Goal: Information Seeking & Learning: Learn about a topic

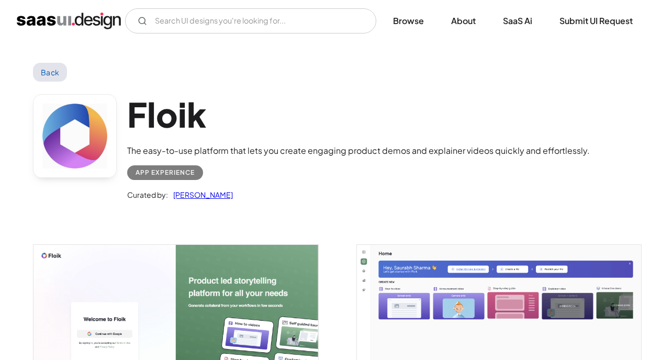
scroll to position [54, 0]
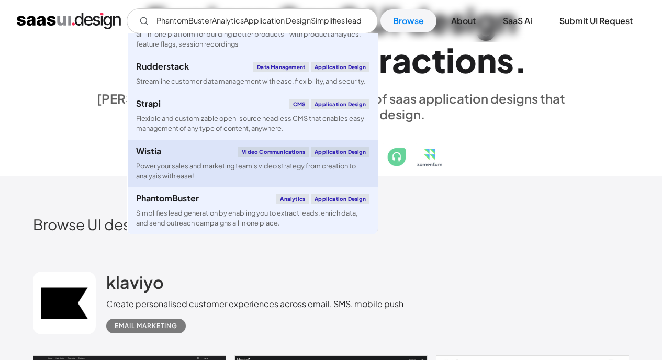
scroll to position [120, 0]
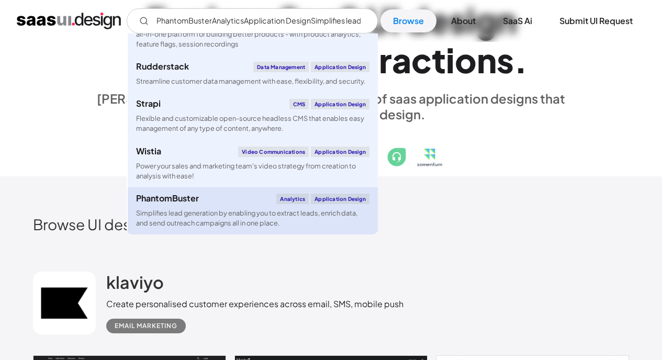
click at [210, 198] on div "PhantomBuster Analytics Application Design" at bounding box center [253, 199] width 234 height 10
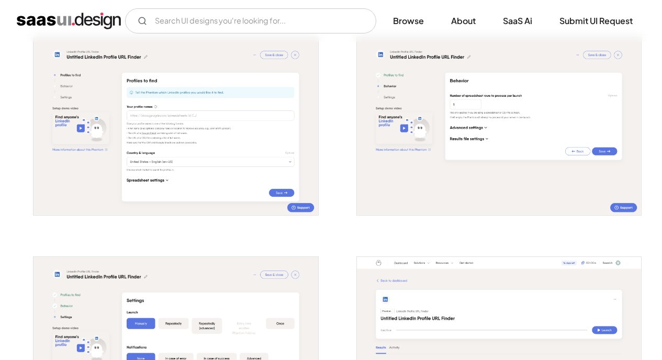
scroll to position [484, 0]
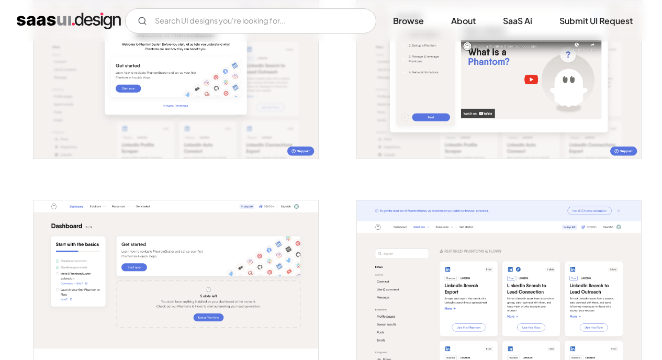
click at [88, 21] on img "home" at bounding box center [69, 21] width 104 height 17
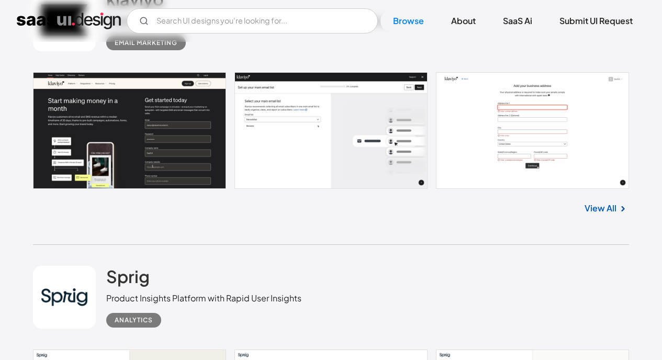
scroll to position [336, 0]
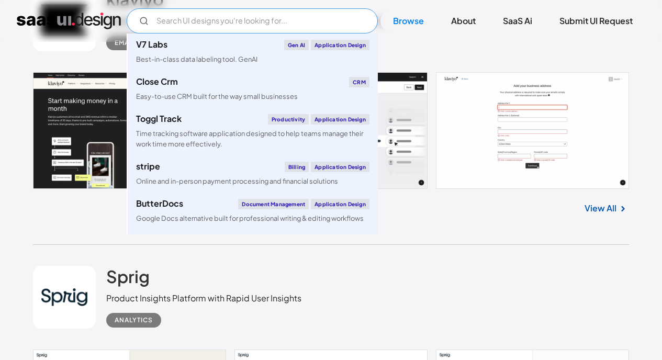
click at [194, 19] on input "Email Form" at bounding box center [252, 20] width 251 height 25
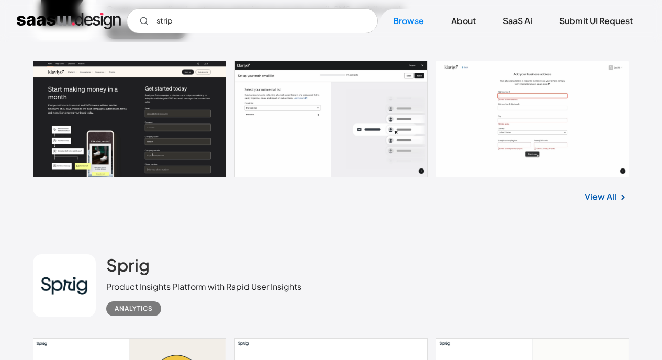
scroll to position [348, 0]
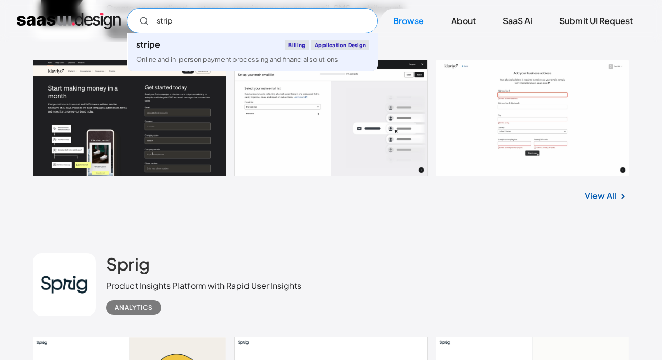
click at [188, 23] on input "strip" at bounding box center [252, 20] width 251 height 25
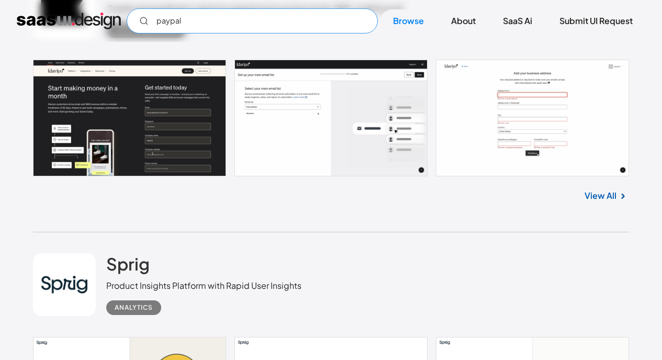
click at [257, 23] on input "paypal" at bounding box center [252, 20] width 251 height 25
click at [190, 21] on input "paypal" at bounding box center [252, 20] width 251 height 25
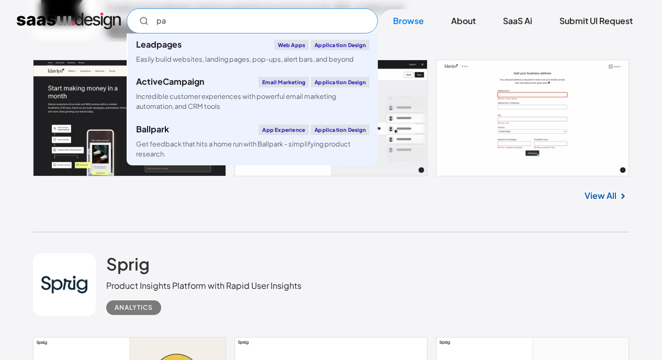
type input "p"
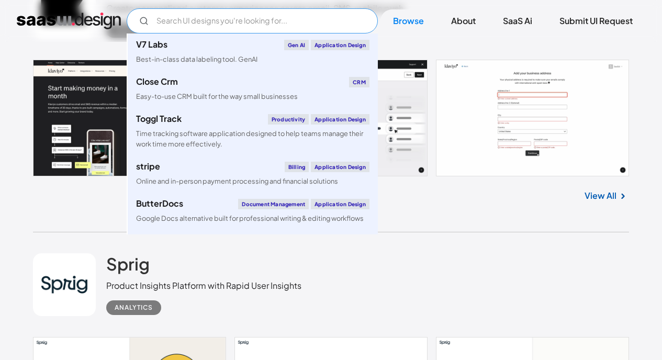
type input "s"
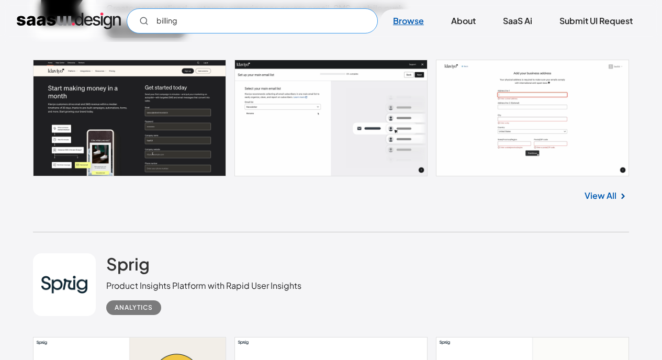
type input "billing"
click at [401, 17] on link "Browse" at bounding box center [409, 20] width 56 height 23
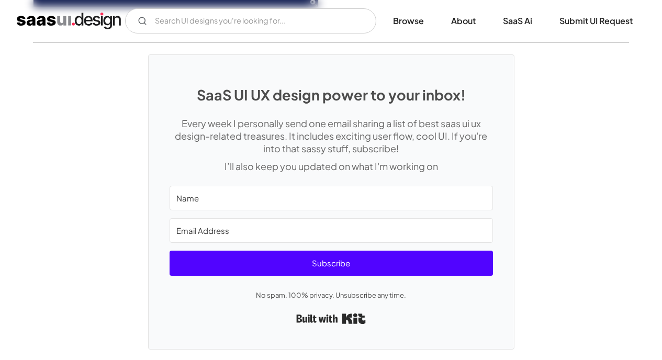
scroll to position [2984, 0]
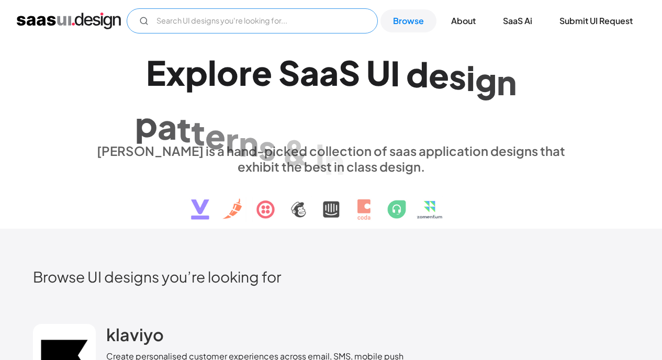
click at [272, 23] on input "Email Form" at bounding box center [252, 20] width 251 height 25
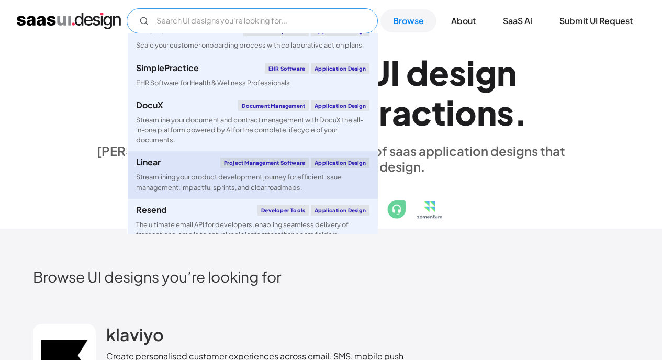
scroll to position [478, 0]
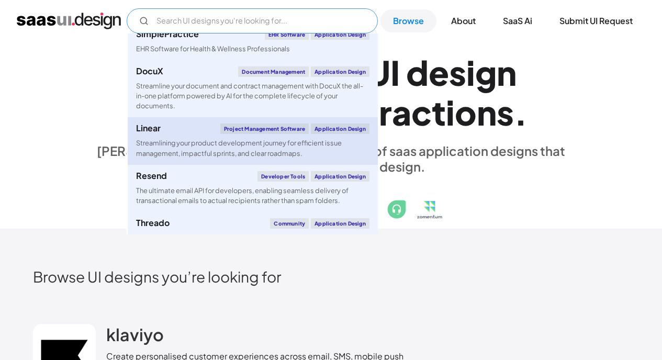
click at [176, 135] on link "Linear Project Management Software Application Design Streamlining your product…" at bounding box center [253, 140] width 250 height 47
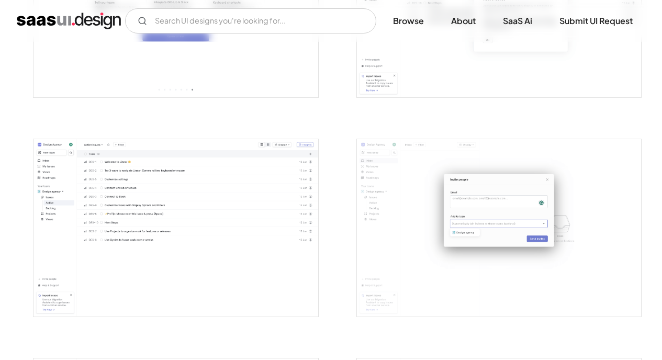
scroll to position [1557, 0]
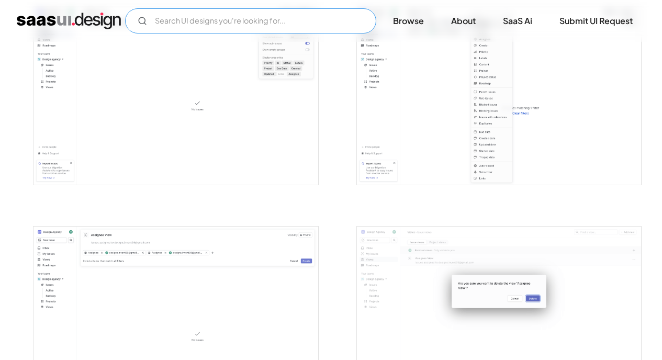
click at [150, 25] on input "Email Form" at bounding box center [250, 20] width 251 height 25
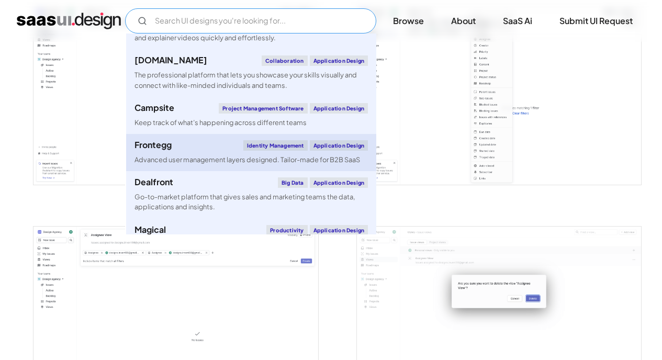
scroll to position [1319, 0]
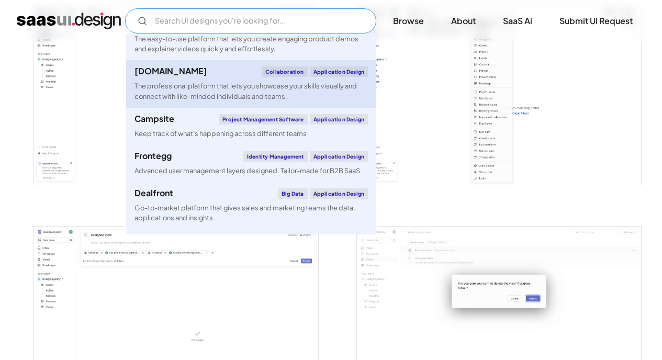
click at [173, 72] on div "[DOMAIN_NAME] Collaboration Application Design" at bounding box center [252, 71] width 234 height 10
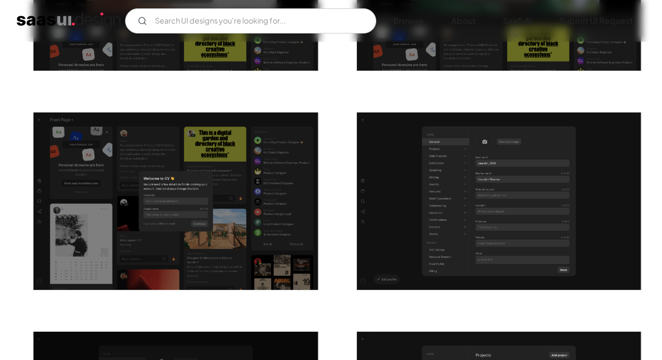
scroll to position [687, 0]
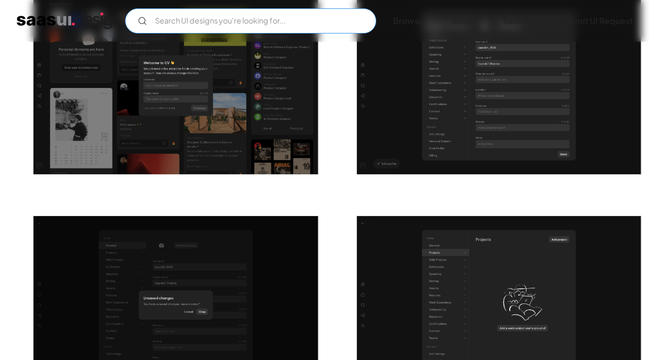
click at [168, 23] on input "Email Form" at bounding box center [250, 20] width 251 height 25
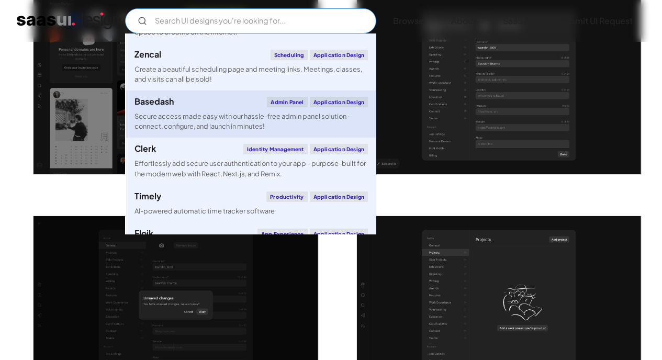
scroll to position [1106, 0]
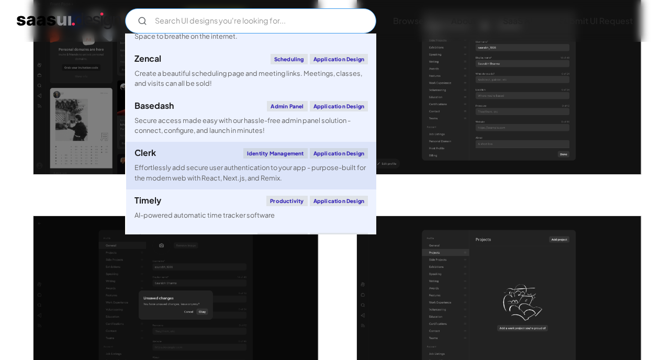
click at [181, 165] on div "Effortlessly add secure user authentication to your app - purpose-built for the…" at bounding box center [252, 173] width 234 height 20
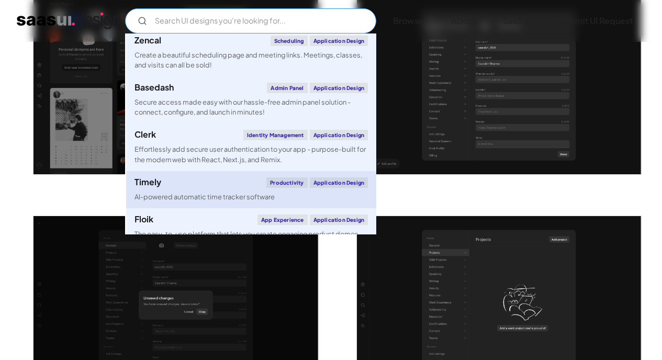
click at [188, 184] on div "Timely Productivity Application Design" at bounding box center [252, 183] width 234 height 10
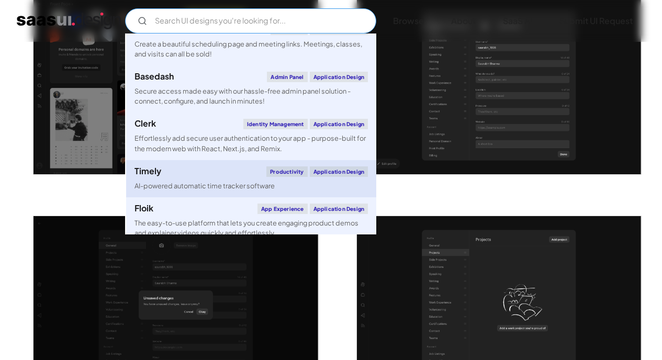
scroll to position [1141, 0]
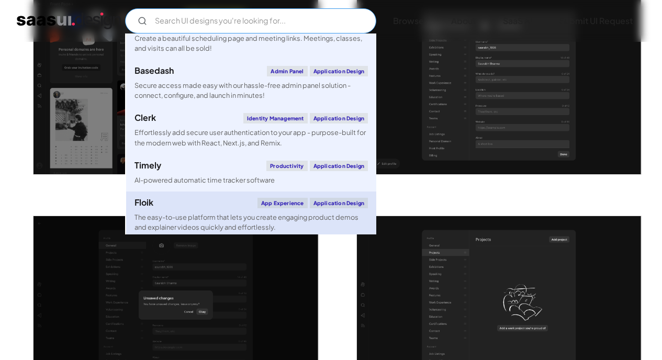
click at [182, 201] on div "Floik App Experience Application Design" at bounding box center [252, 203] width 234 height 10
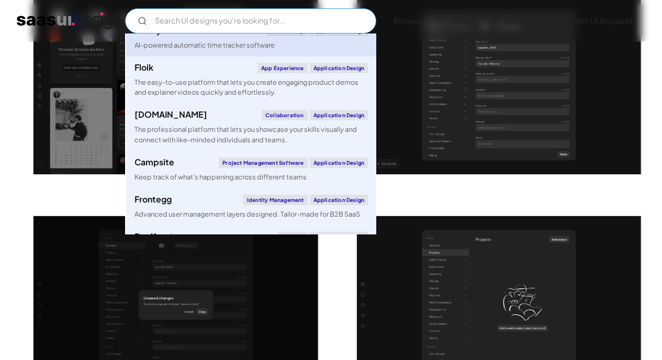
scroll to position [1296, 0]
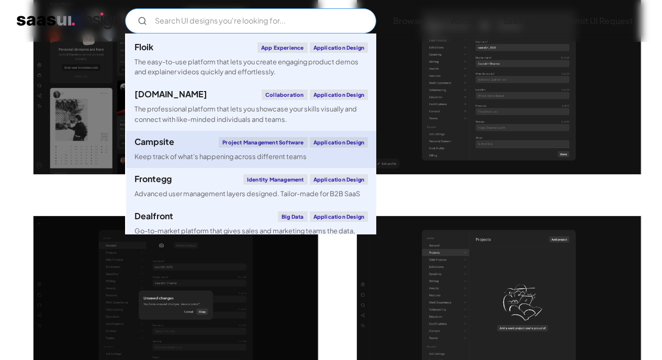
click at [186, 152] on div "Keep track of what’s happening across different teams" at bounding box center [221, 157] width 172 height 10
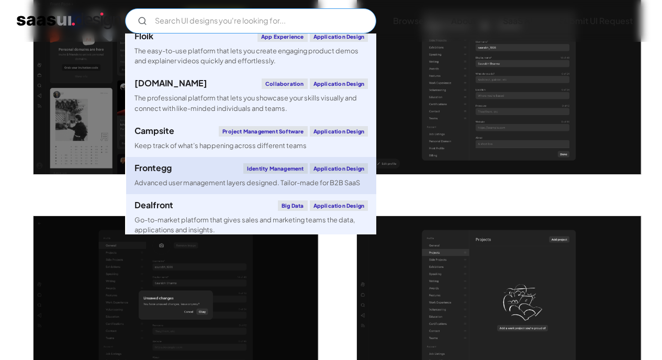
scroll to position [1316, 0]
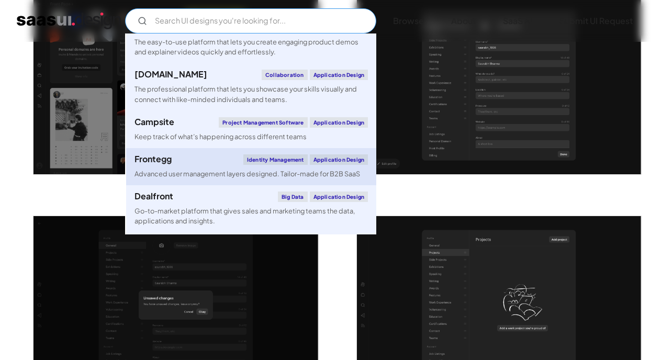
click at [182, 170] on div "Advanced user management layers designed. Tailor-made for B2B SaaS" at bounding box center [248, 174] width 226 height 10
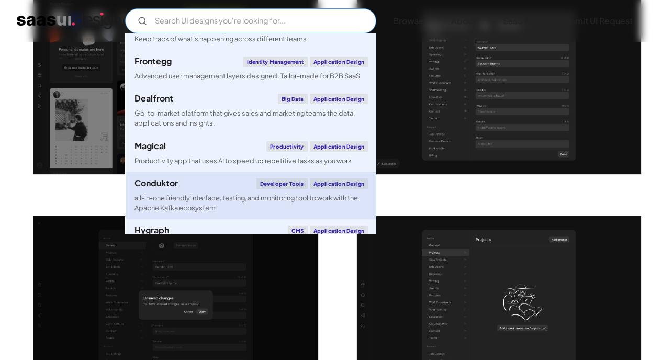
scroll to position [1614, 0]
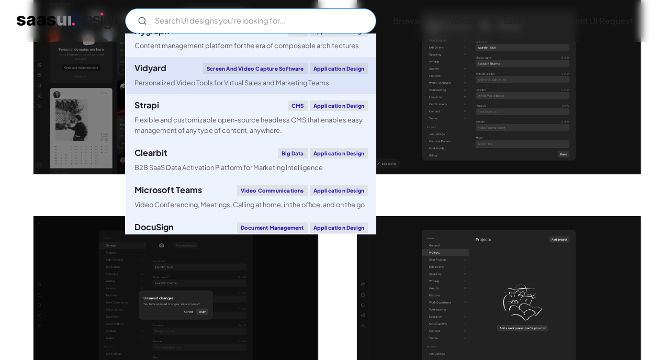
click at [182, 80] on div "Personalized Video Tools for Virtual Sales and Marketing Teams" at bounding box center [232, 83] width 195 height 10
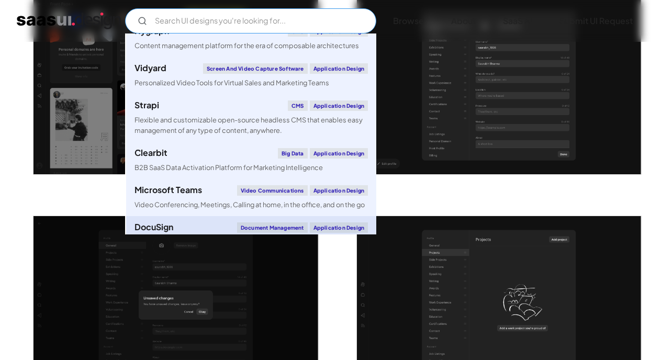
scroll to position [1714, 0]
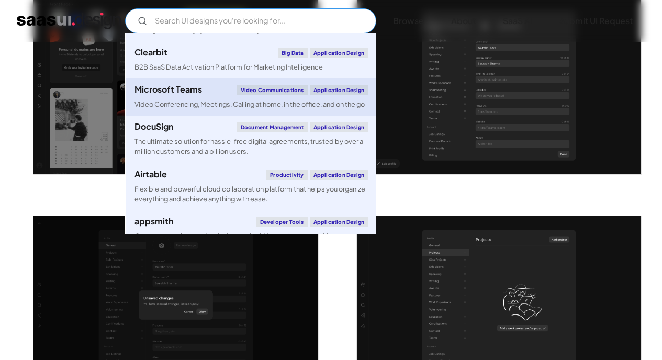
click at [204, 90] on div "Microsoft Teams Video Communications Application Design" at bounding box center [252, 90] width 234 height 10
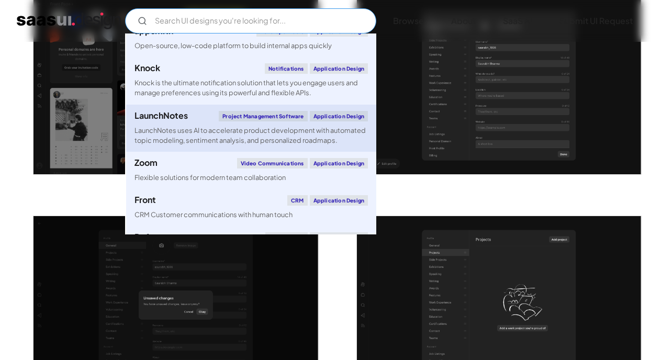
scroll to position [1809, 0]
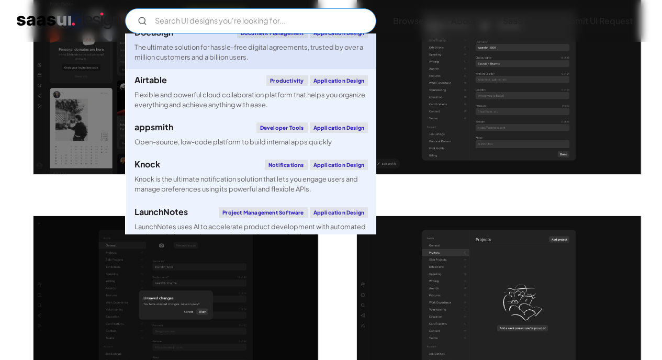
click at [195, 59] on div "The ultimate solution for hassle-free digital agreements, trusted by over a mil…" at bounding box center [252, 52] width 234 height 20
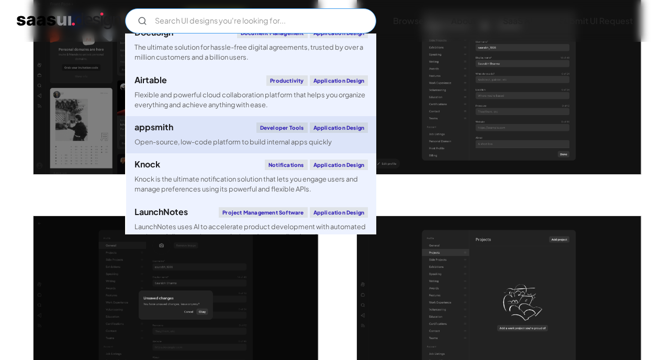
click at [190, 133] on div "appsmith Developer tools Application Design" at bounding box center [252, 128] width 234 height 10
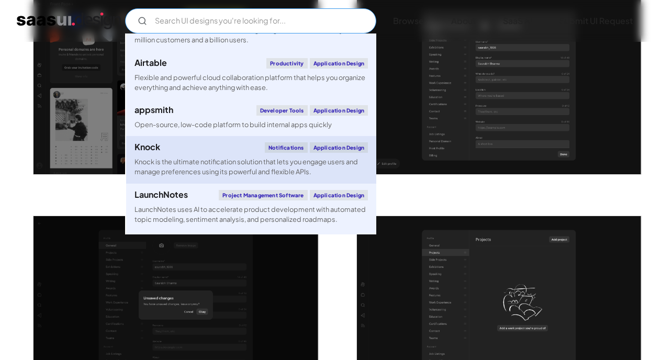
scroll to position [1827, 0]
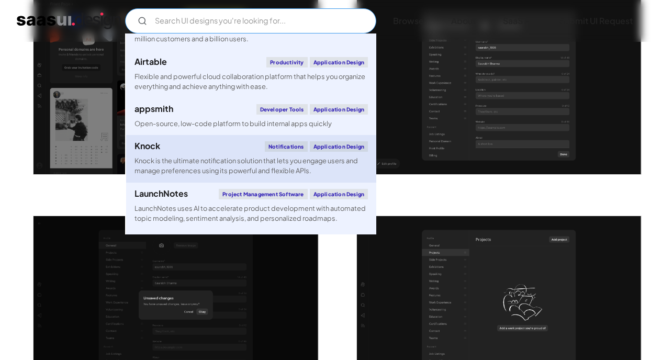
click at [181, 165] on link "Knock Notifications Application Design Knock is the ultimate notification solut…" at bounding box center [251, 158] width 250 height 47
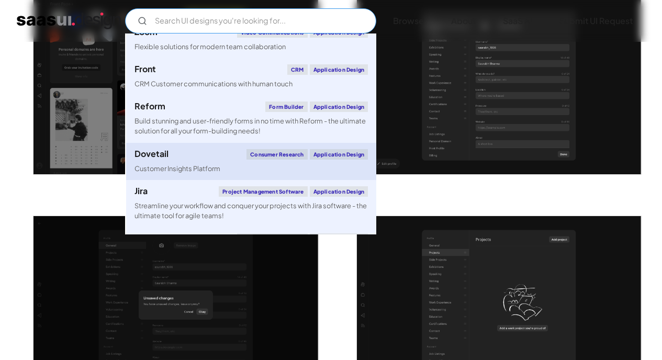
scroll to position [2038, 0]
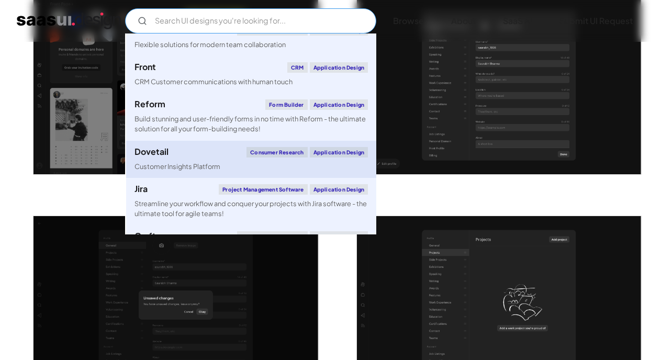
click at [185, 158] on div "Dovetail Consumer Research Application Design" at bounding box center [252, 152] width 234 height 10
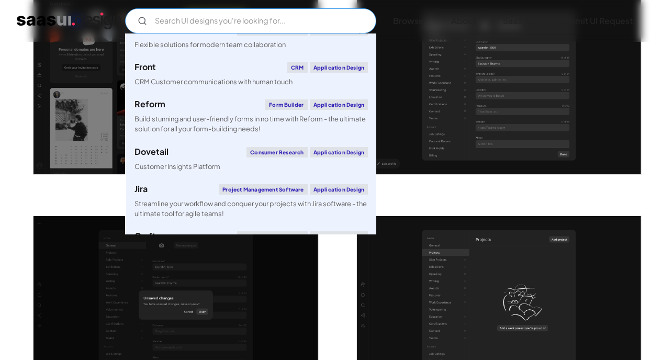
scroll to position [2689, 0]
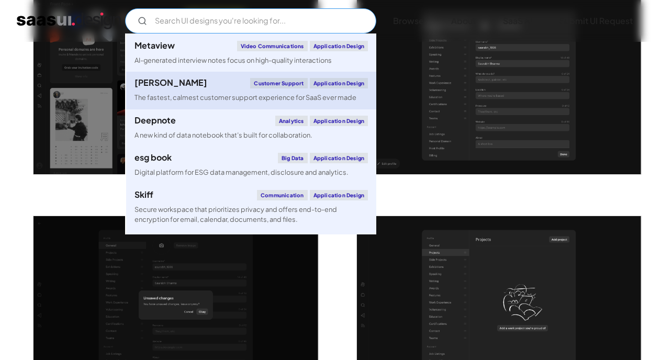
click at [191, 109] on link "Fernand Customer Support Application Design The fastest, calmest customer suppo…" at bounding box center [251, 90] width 250 height 37
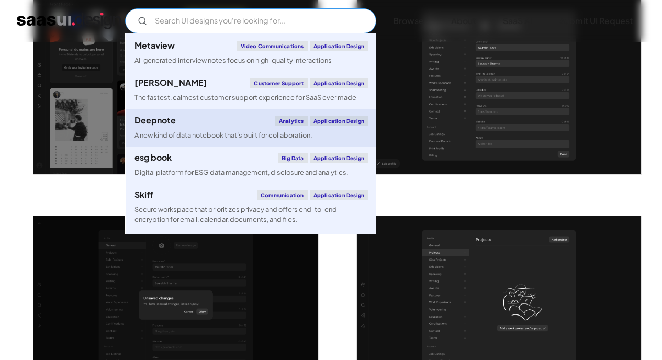
scroll to position [2691, 0]
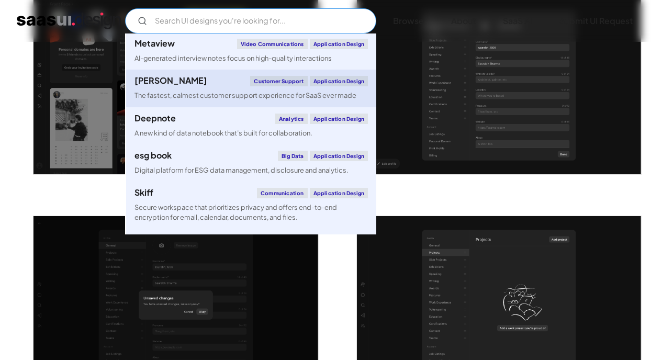
click at [186, 107] on link "Fernand Customer Support Application Design The fastest, calmest customer suppo…" at bounding box center [251, 88] width 250 height 37
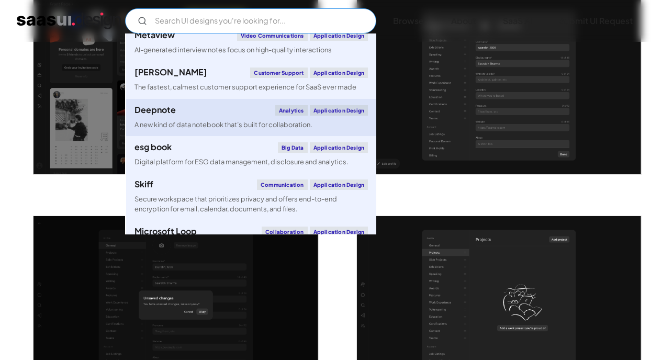
scroll to position [2711, 0]
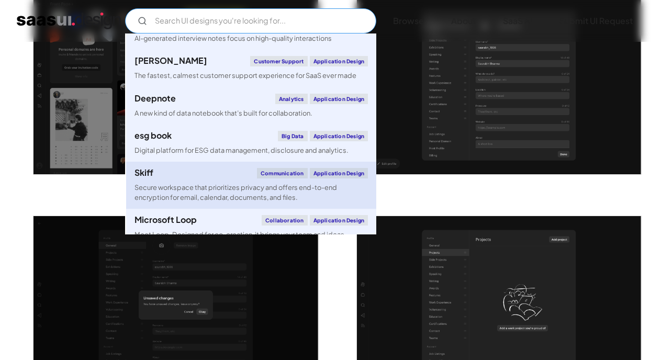
click at [194, 179] on div "Skiff Communication Application Design" at bounding box center [252, 173] width 234 height 10
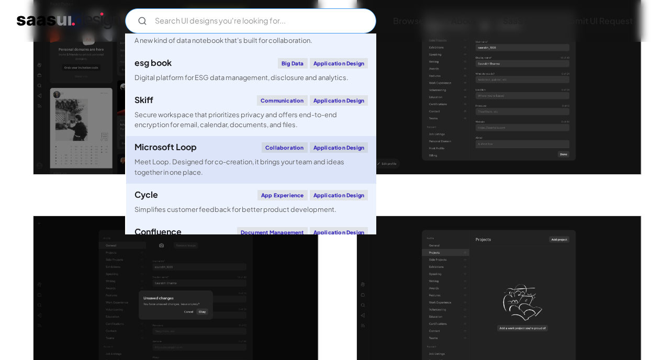
scroll to position [2800, 0]
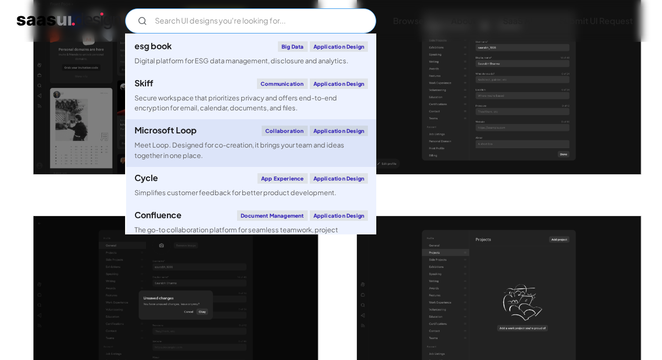
click at [181, 160] on div "Meet Loop. Designed for co-creation, it brings your team and ideas together in …" at bounding box center [252, 150] width 234 height 20
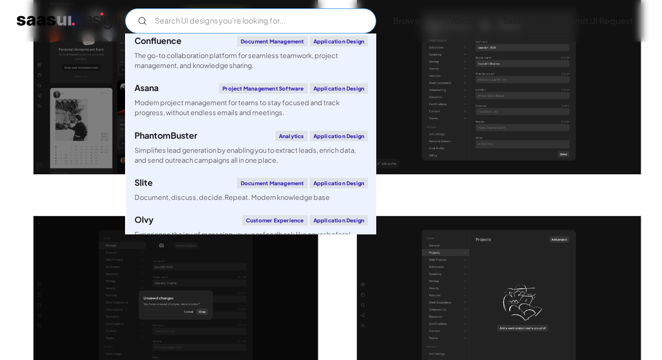
scroll to position [2980, 0]
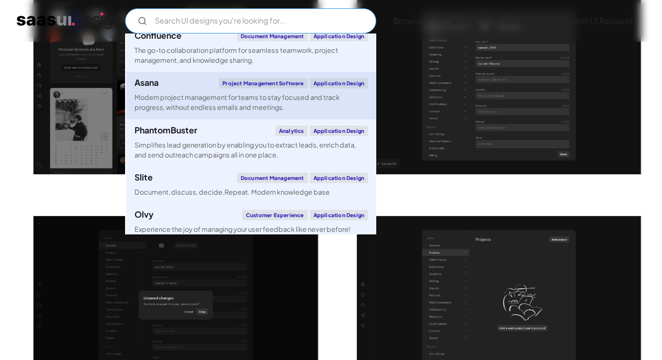
click at [191, 113] on div "Modern project management for teams to stay focused and track progress, without…" at bounding box center [252, 103] width 234 height 20
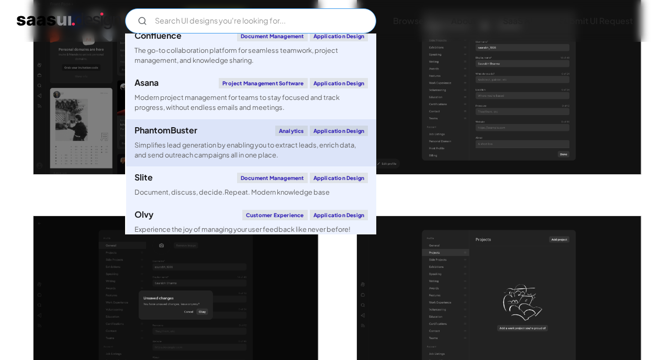
click at [194, 160] on div "Simplifies lead generation by enabling you to extract leads, enrich data, and s…" at bounding box center [252, 150] width 234 height 20
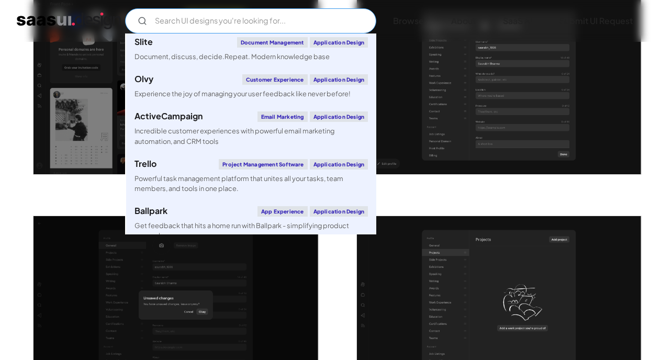
scroll to position [3347, 0]
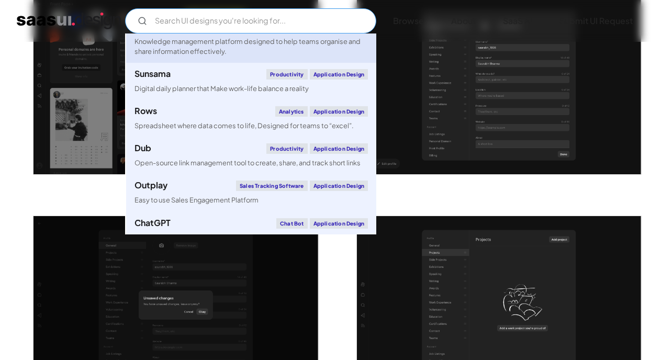
click at [190, 57] on div "Knowledge management platform designed to help teams organise and share informa…" at bounding box center [252, 47] width 234 height 20
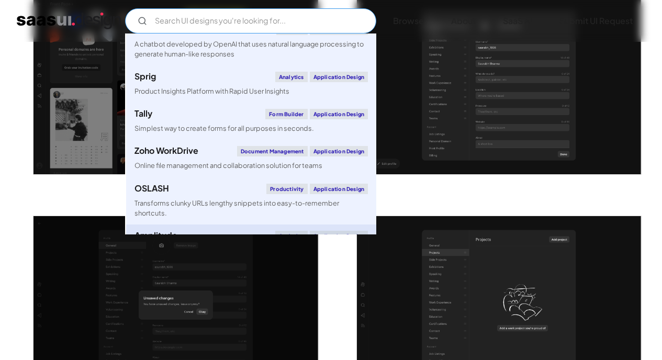
scroll to position [3599, 0]
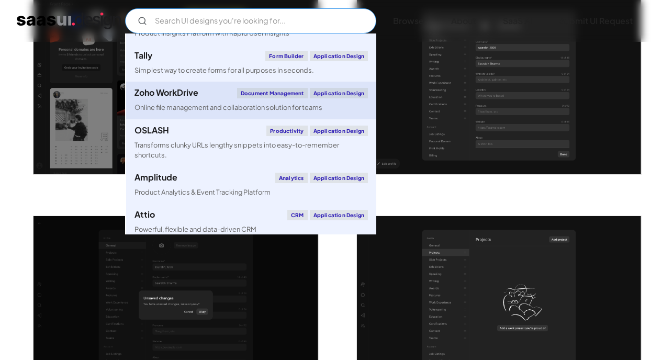
click at [182, 113] on div "Online file management and collaboration solution for teams" at bounding box center [229, 108] width 188 height 10
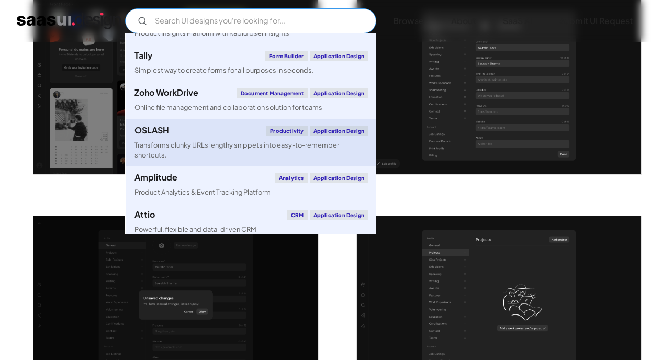
click at [157, 160] on div "Transforms clunky URLs lengthy snippets into easy-to-remember shortcuts." at bounding box center [252, 150] width 234 height 20
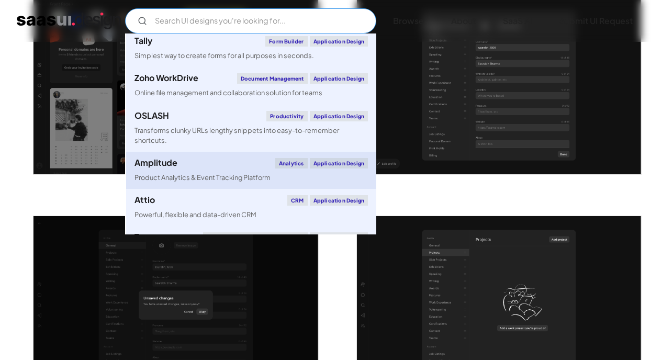
scroll to position [3619, 0]
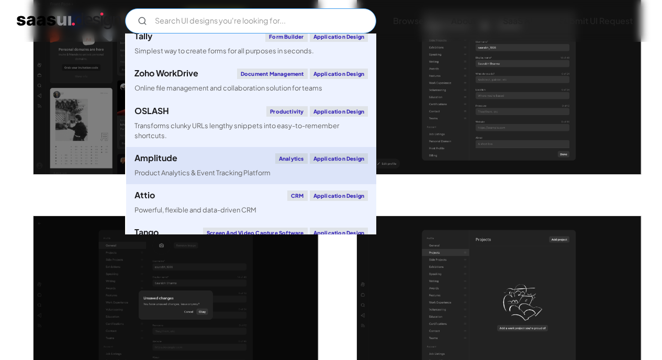
click at [180, 184] on link "Amplitude Analytics Application Design Product Analytics & Event Tracking Platf…" at bounding box center [251, 165] width 250 height 37
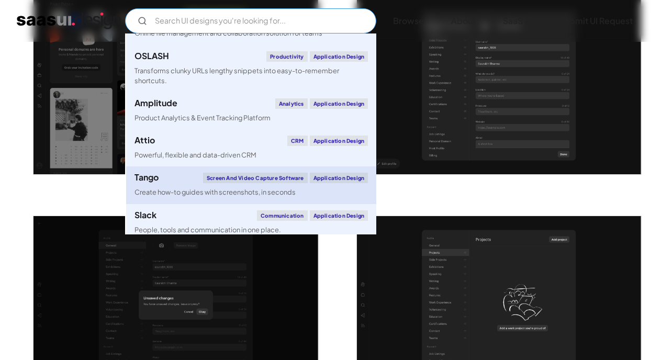
scroll to position [3711, 0]
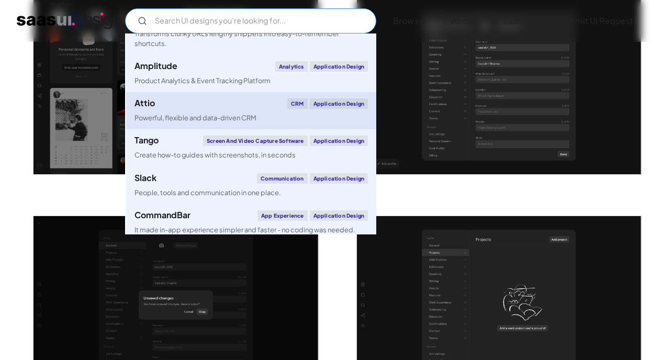
click at [180, 129] on link "Attio CRM Application Design Powerful, flexible and data-driven CRM" at bounding box center [251, 110] width 250 height 37
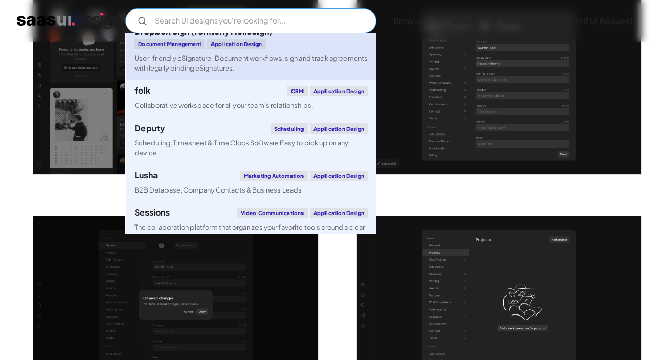
scroll to position [4041, 0]
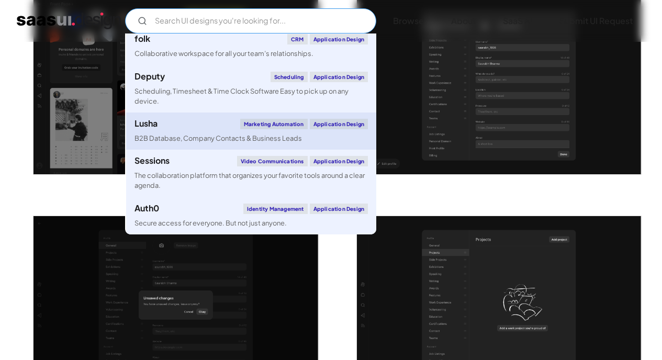
click at [172, 136] on div "B2B Database, Company Contacts & Business Leads" at bounding box center [219, 139] width 168 height 10
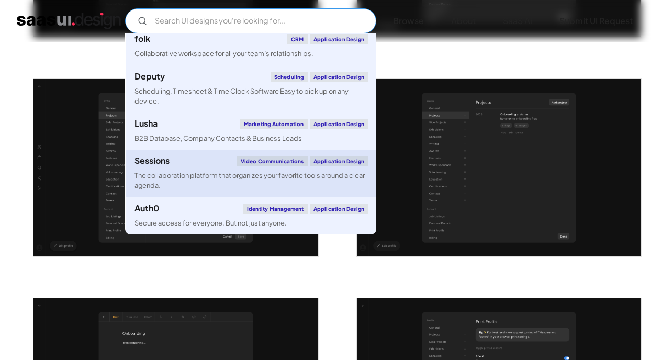
click at [194, 174] on div "The collaboration platform that organizes your favorite tools around a clear ag…" at bounding box center [252, 181] width 234 height 20
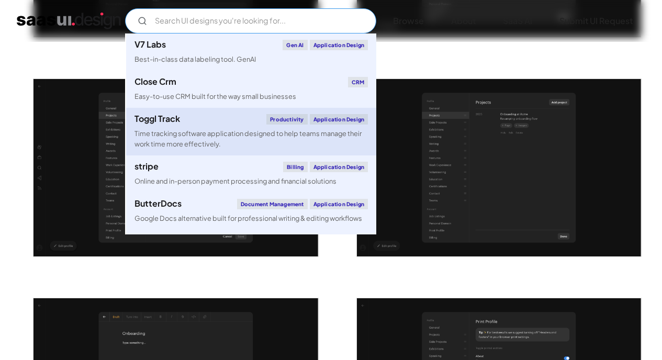
scroll to position [357, 0]
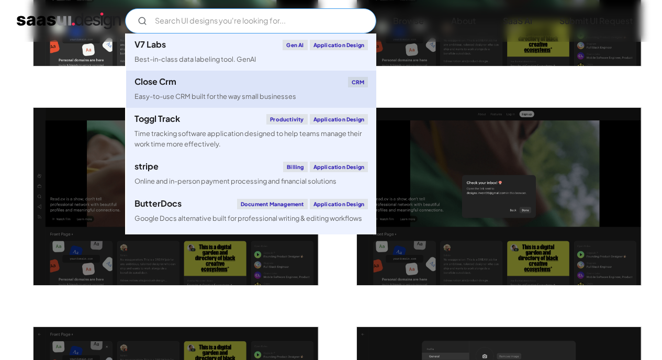
click at [190, 87] on link "Close Crm CRM Easy-to-use CRM built for the way small businesses" at bounding box center [251, 89] width 250 height 37
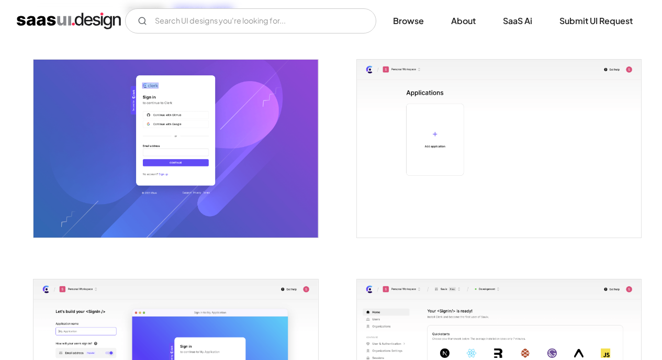
scroll to position [533, 0]
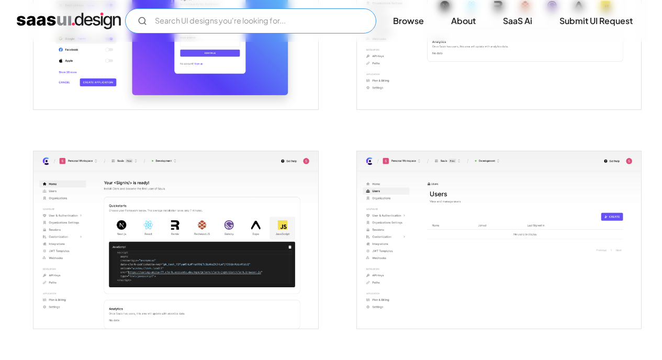
click at [191, 18] on input "Email Form" at bounding box center [250, 20] width 251 height 25
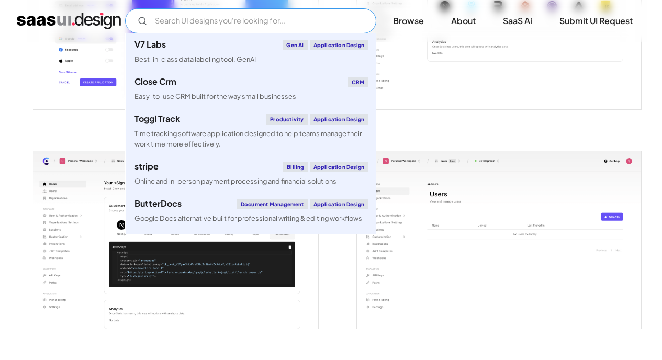
scroll to position [514, 0]
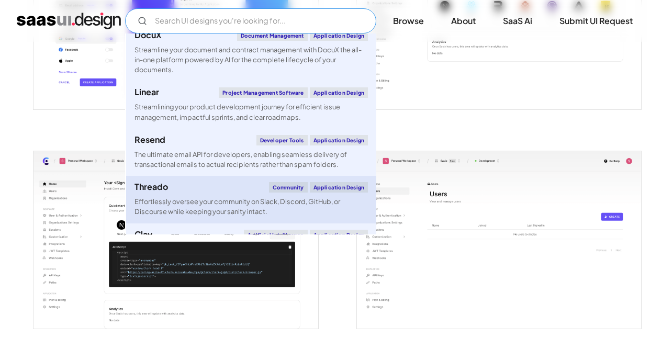
click at [177, 198] on div "Effortlessly oversee your community on Slack, Discord, GitHub, or Discourse whi…" at bounding box center [252, 207] width 234 height 20
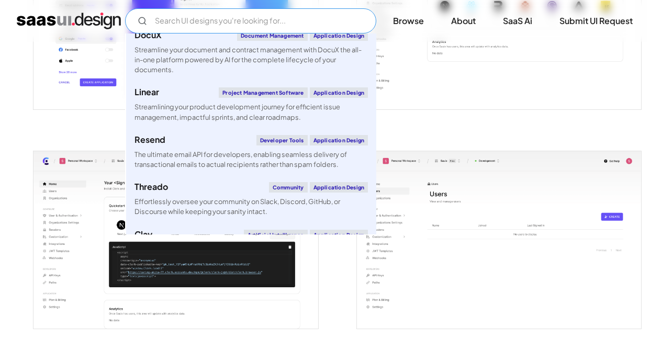
scroll to position [0, 0]
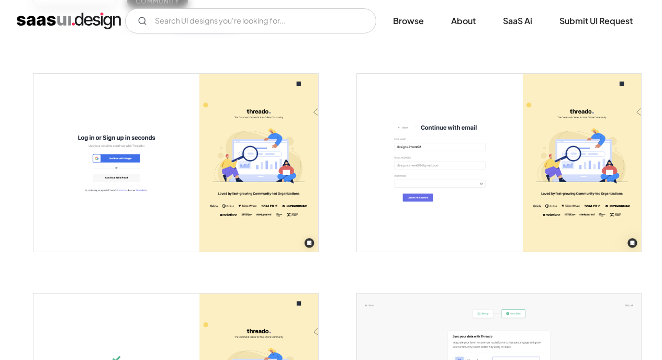
scroll to position [56, 0]
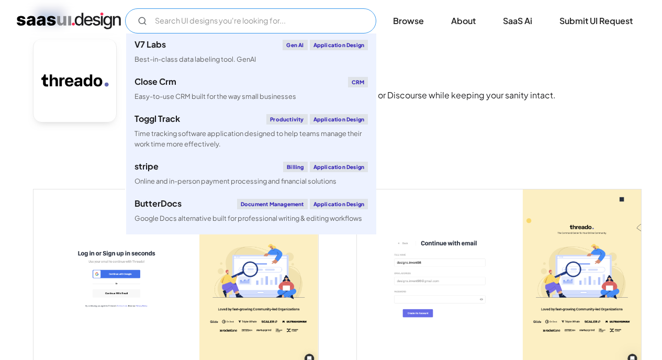
click at [172, 18] on input "Email Form" at bounding box center [250, 20] width 251 height 25
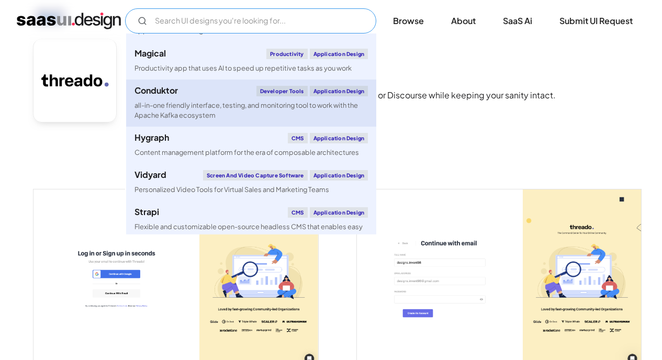
scroll to position [1494, 0]
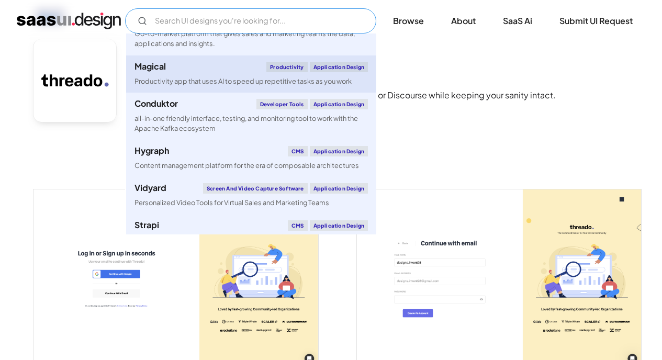
click at [176, 84] on div "Productivity app that uses AI to speed up repetitive tasks as you work" at bounding box center [243, 81] width 217 height 10
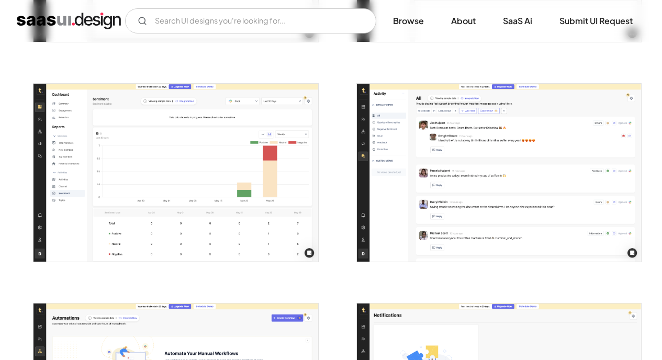
scroll to position [1762, 0]
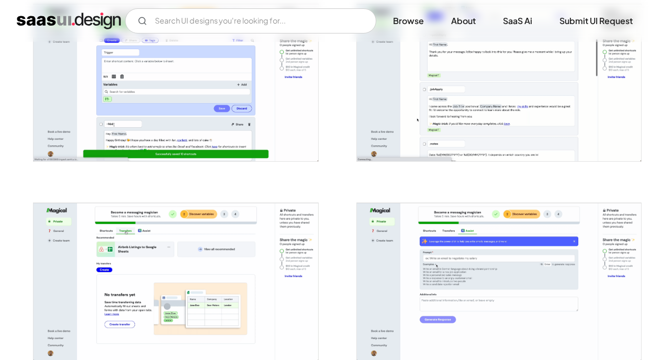
scroll to position [1244, 0]
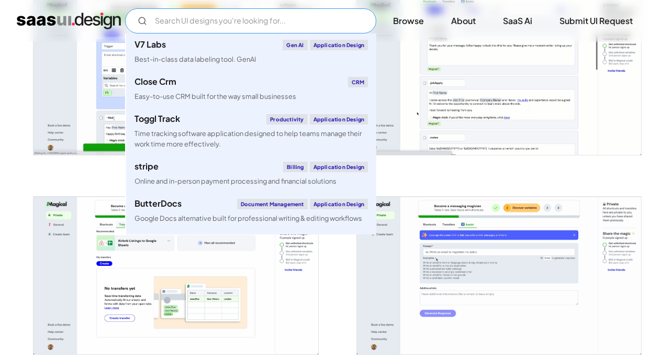
click at [161, 24] on input "Email Form" at bounding box center [250, 20] width 251 height 25
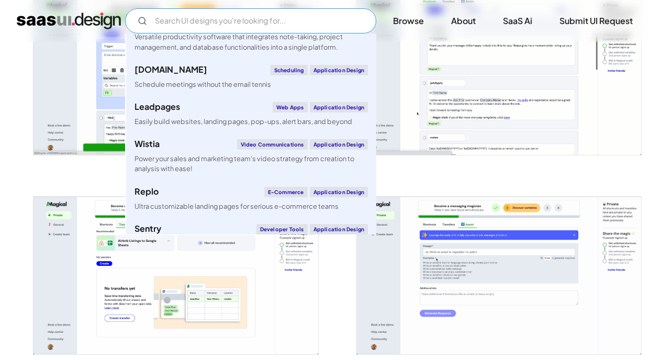
scroll to position [2419, 0]
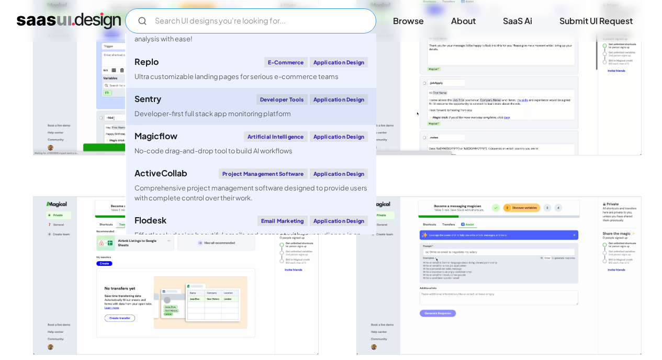
click at [172, 125] on link "Sentry Developer tools Application Design Developer-first full stack app monito…" at bounding box center [251, 106] width 250 height 37
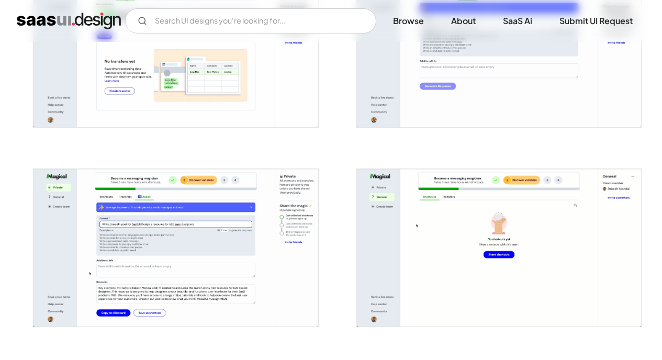
scroll to position [1572, 0]
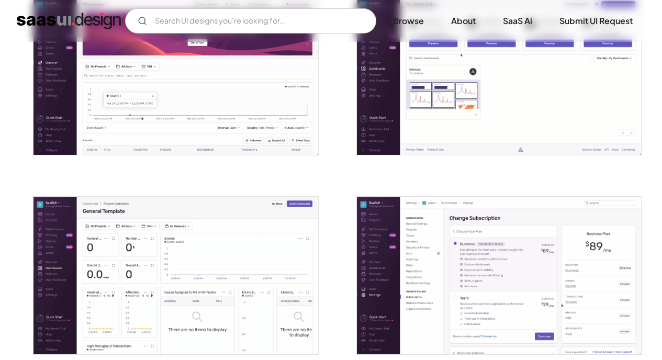
scroll to position [2070, 0]
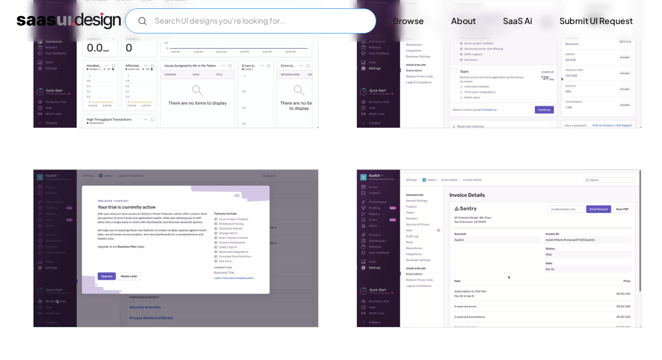
click at [178, 17] on input "Email Form" at bounding box center [250, 20] width 251 height 25
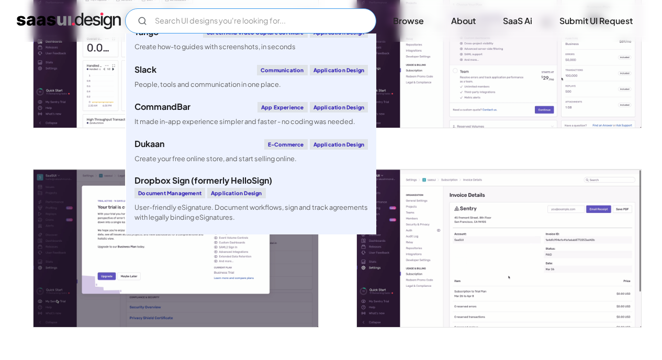
scroll to position [3827, 0]
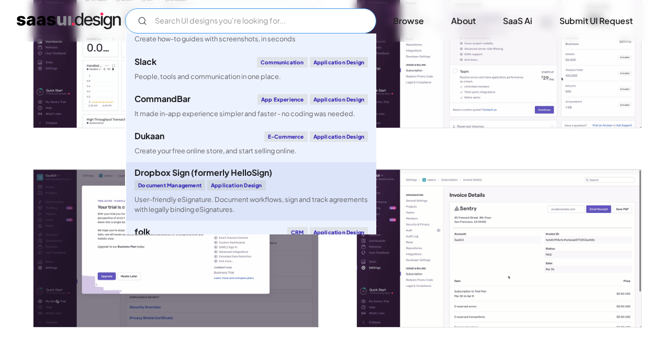
click at [193, 177] on div "Dropbox Sign (formerly HelloSign)" at bounding box center [204, 173] width 138 height 8
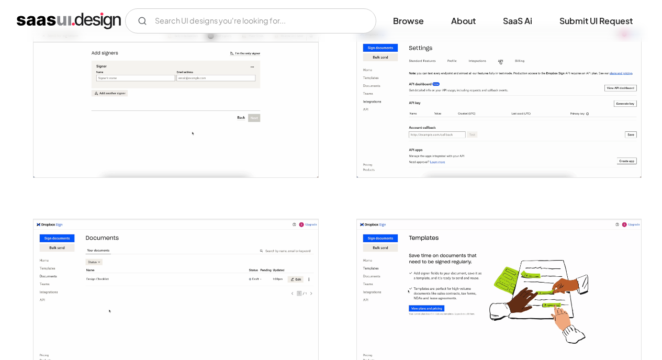
scroll to position [1425, 0]
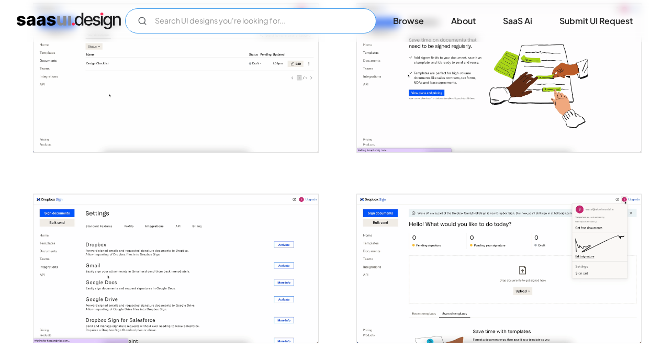
click at [189, 17] on input "Email Form" at bounding box center [250, 20] width 251 height 25
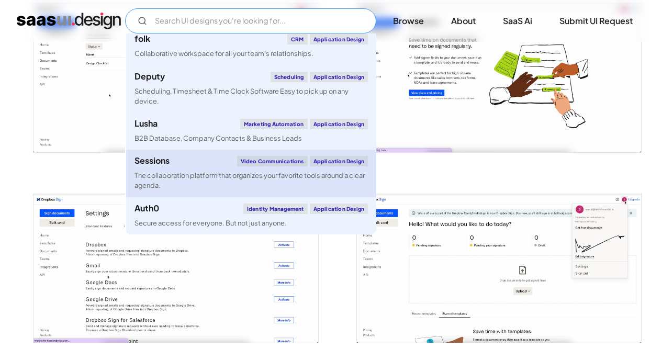
scroll to position [4041, 0]
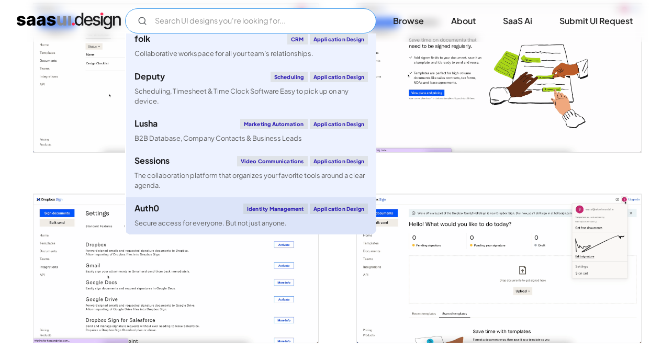
click at [180, 209] on div "Auth0 Identity Management Application Design" at bounding box center [252, 209] width 234 height 10
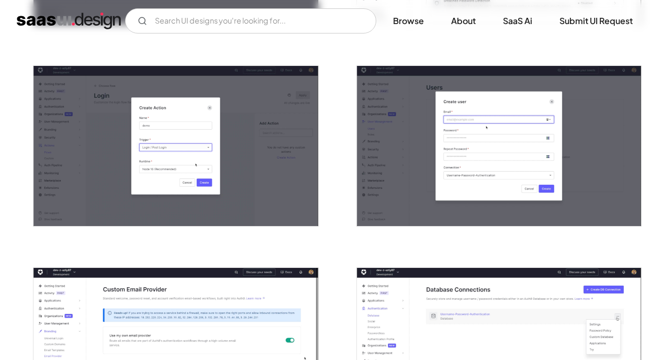
scroll to position [1271, 0]
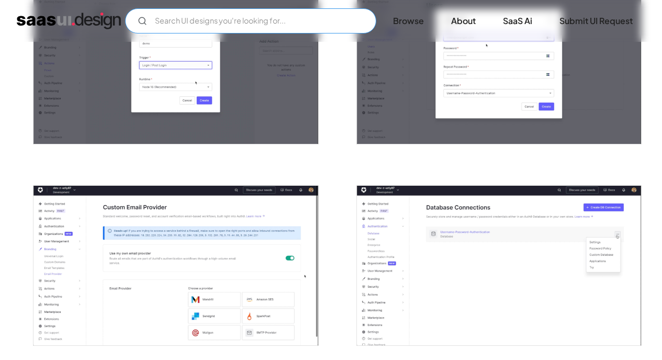
click at [168, 20] on input "Email Form" at bounding box center [250, 20] width 251 height 25
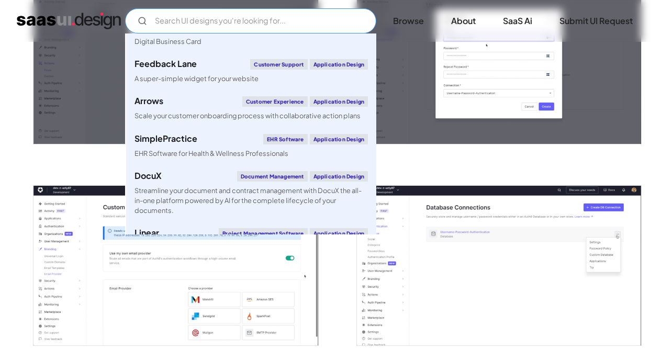
scroll to position [277, 0]
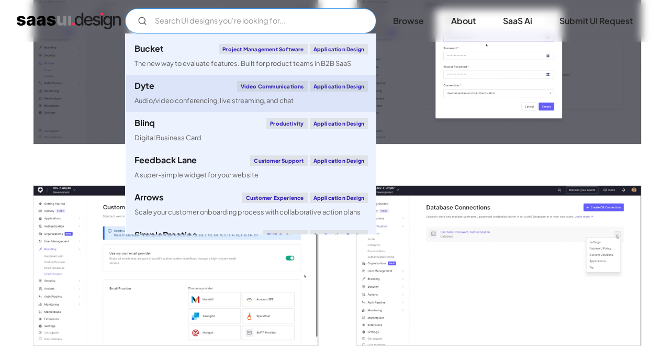
click at [181, 88] on div "Dyte Video Communications Application Design" at bounding box center [252, 86] width 234 height 10
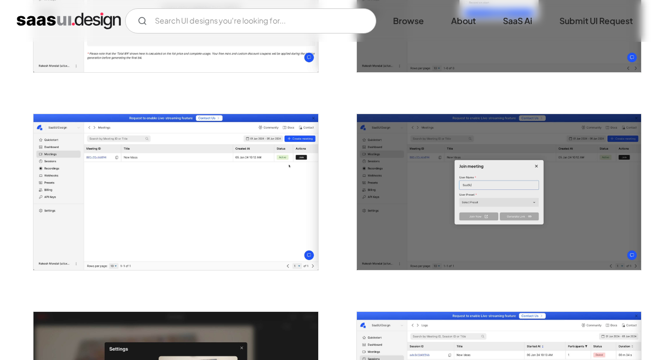
scroll to position [924, 0]
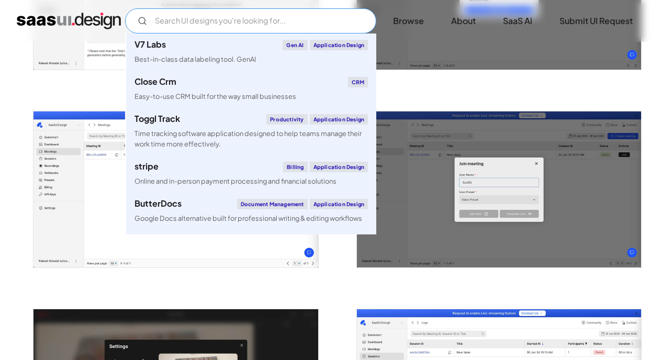
click at [179, 23] on input "Email Form" at bounding box center [250, 20] width 251 height 25
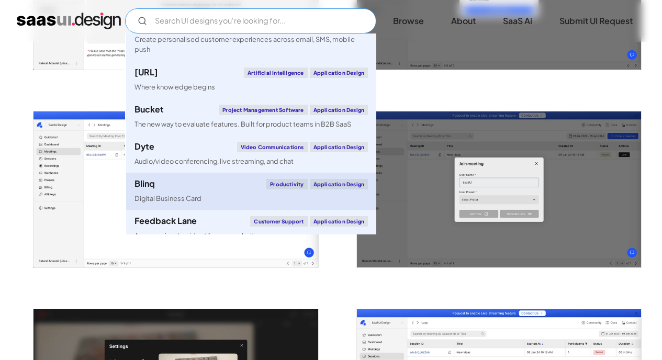
click at [183, 186] on div "Blinq Productivity Application Design" at bounding box center [252, 184] width 234 height 10
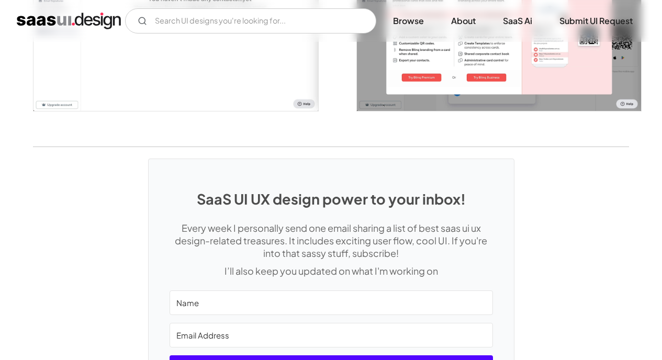
scroll to position [2199, 0]
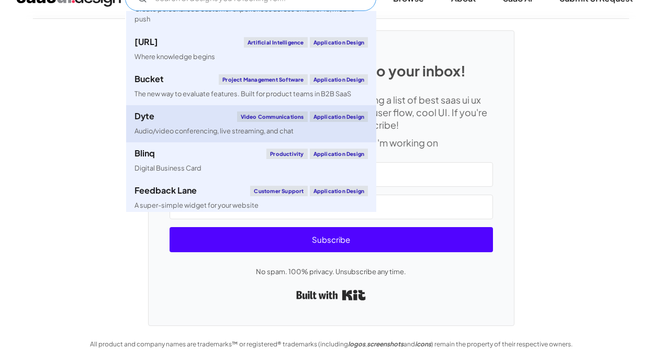
scroll to position [180, 0]
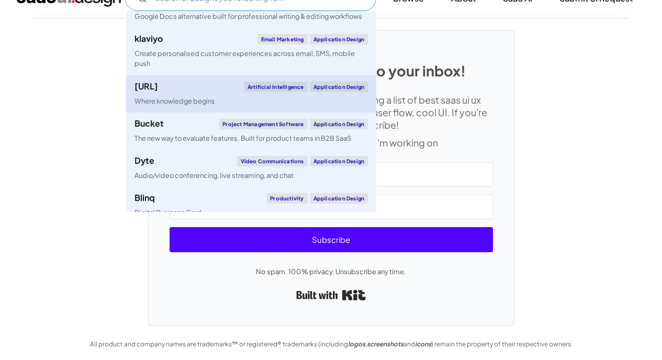
click at [185, 81] on div "Perplexity.ai Artificial Intelligence Application Design" at bounding box center [252, 86] width 234 height 10
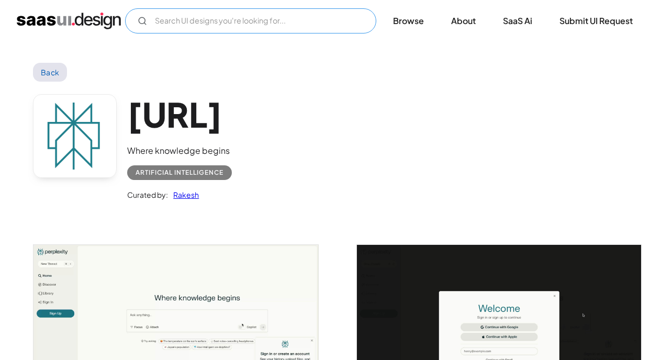
click at [184, 25] on input "Email Form" at bounding box center [250, 20] width 251 height 25
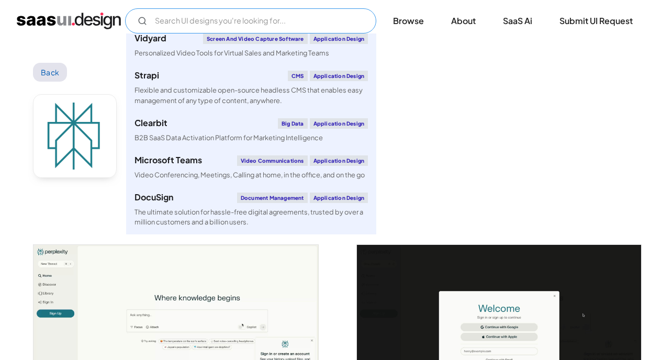
scroll to position [1892, 0]
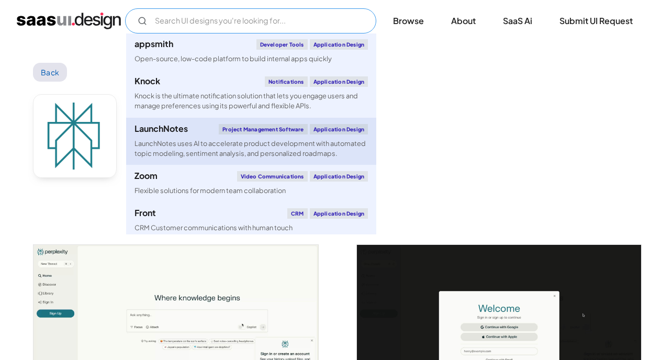
click at [181, 133] on div "LaunchNotes" at bounding box center [161, 129] width 53 height 8
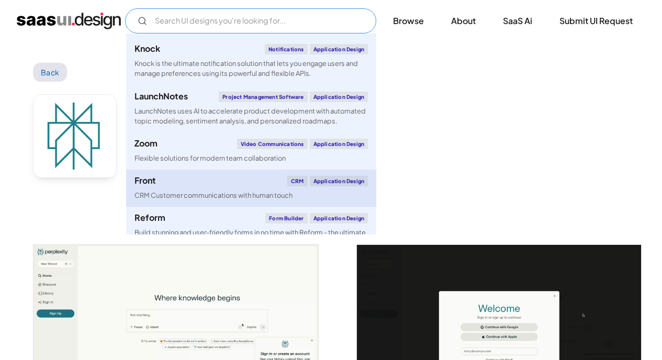
scroll to position [1982, 0]
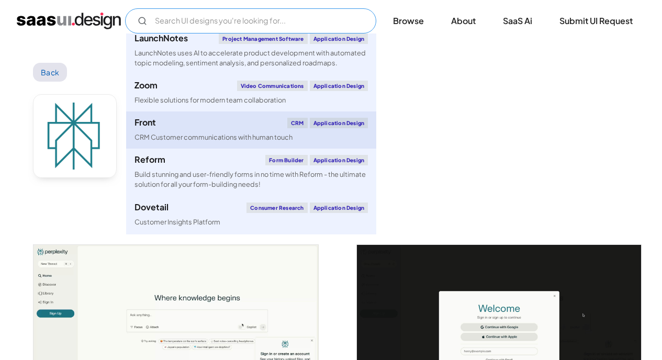
click at [184, 128] on div "Front CRM Application Design" at bounding box center [252, 123] width 234 height 10
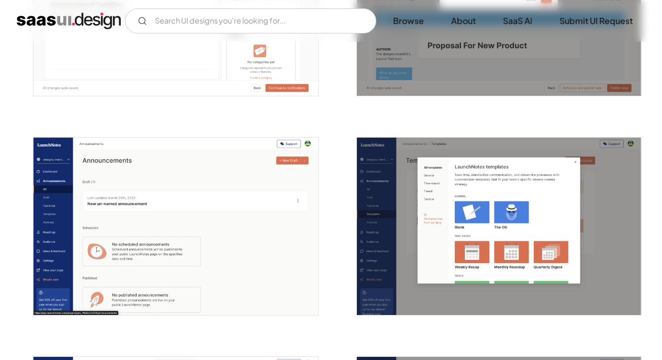
scroll to position [1011, 0]
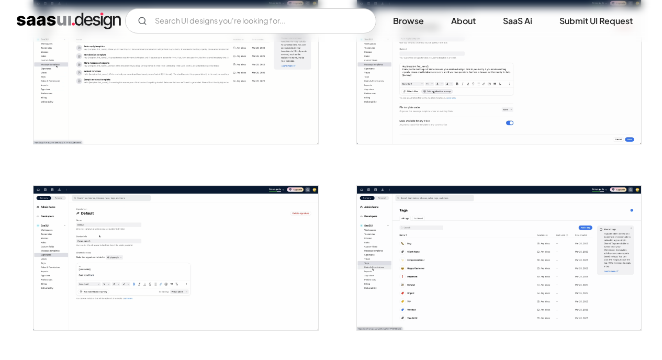
scroll to position [1344, 0]
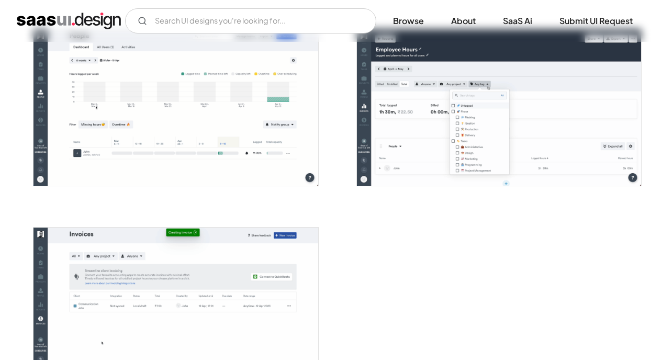
scroll to position [2744, 0]
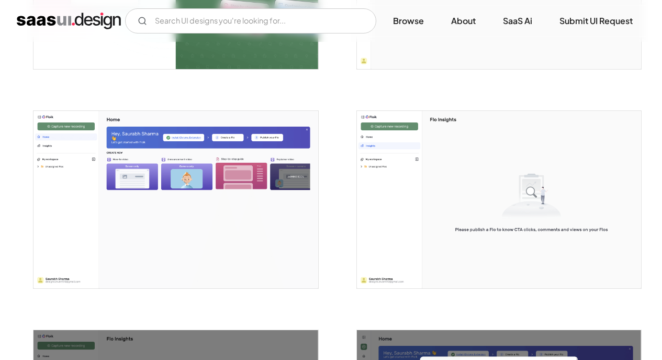
scroll to position [426, 0]
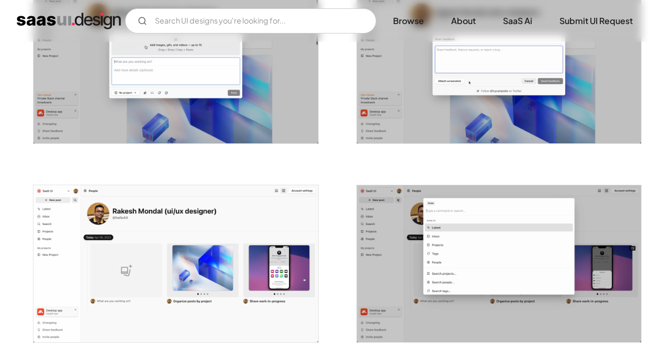
scroll to position [1454, 0]
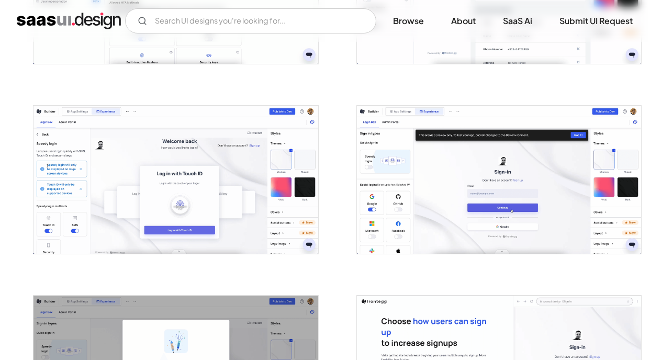
scroll to position [2070, 0]
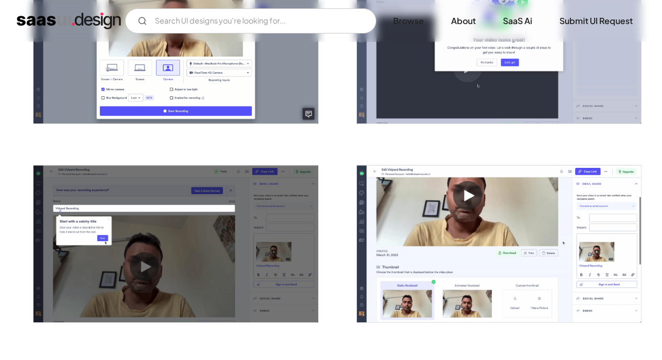
scroll to position [1245, 0]
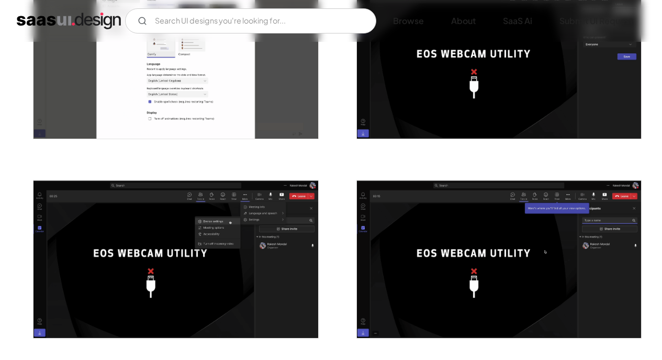
scroll to position [1729, 0]
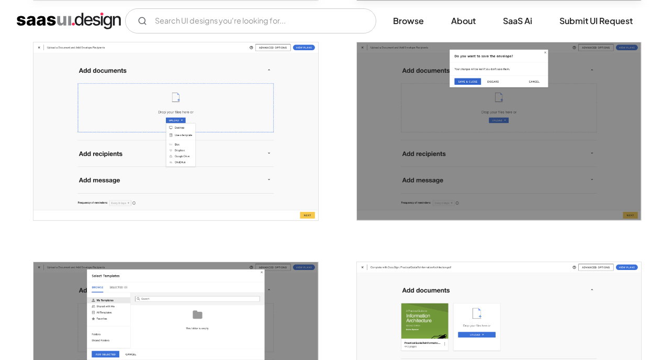
scroll to position [1071, 0]
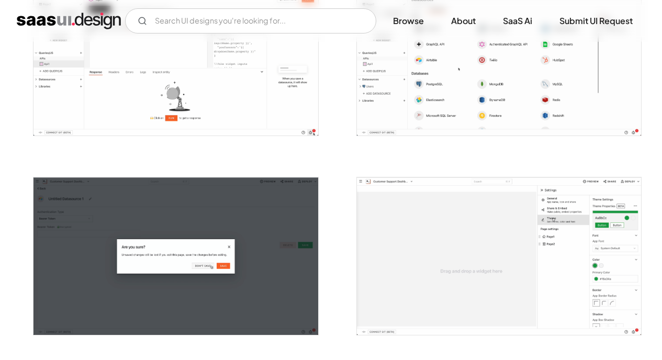
scroll to position [1599, 0]
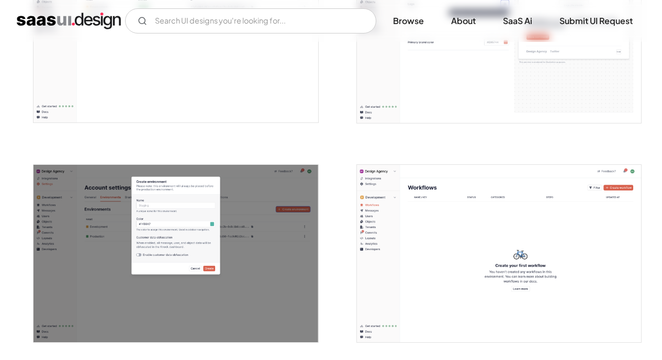
scroll to position [1605, 0]
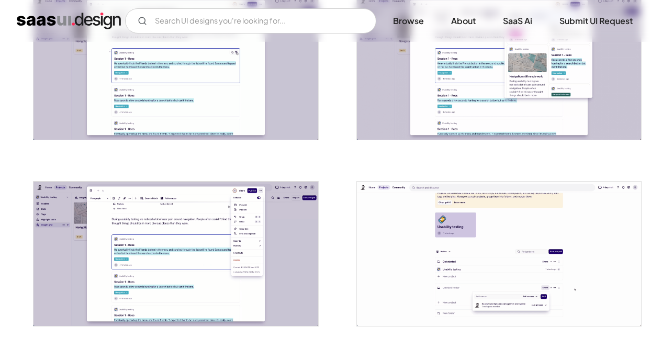
scroll to position [2278, 0]
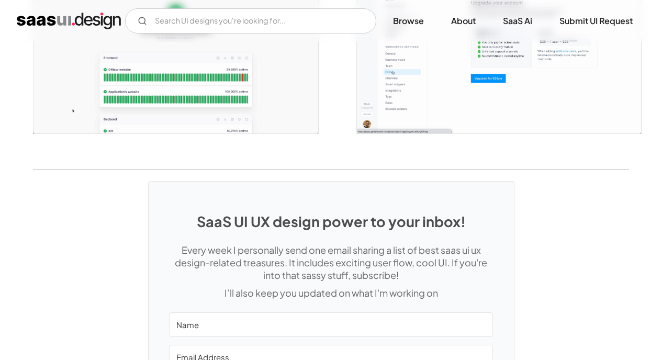
scroll to position [2213, 0]
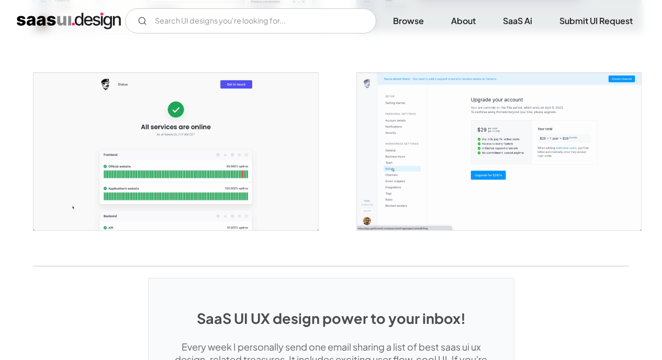
scroll to position [2213, 0]
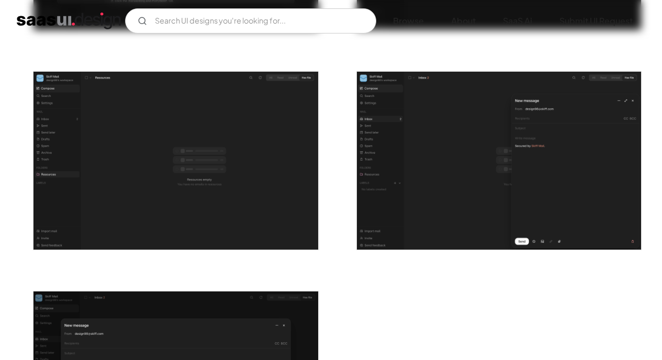
scroll to position [2132, 0]
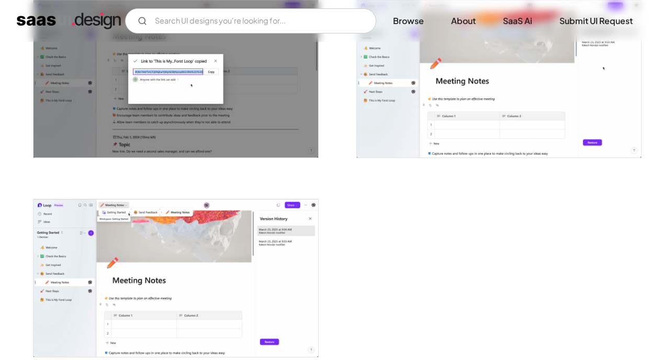
scroll to position [2812, 0]
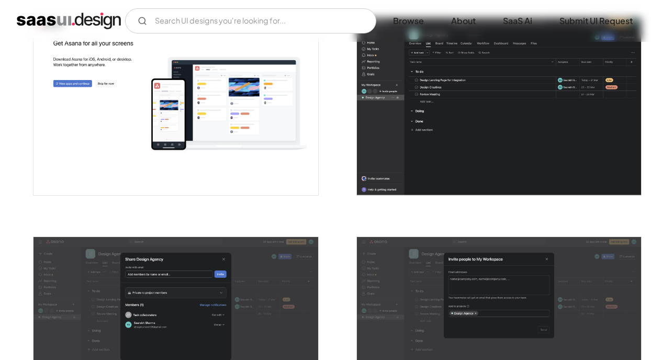
scroll to position [1564, 0]
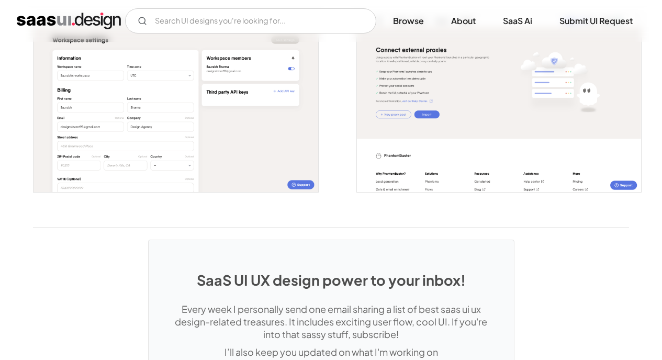
scroll to position [2199, 0]
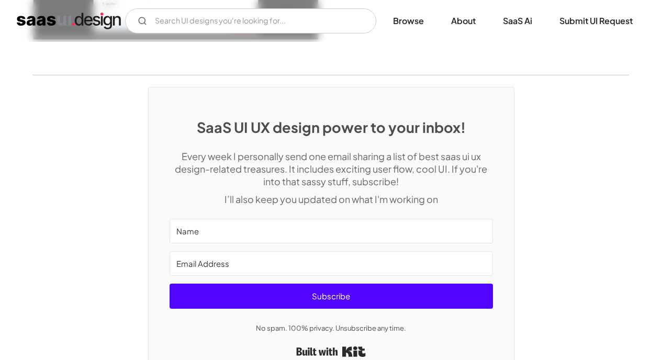
scroll to position [3076, 0]
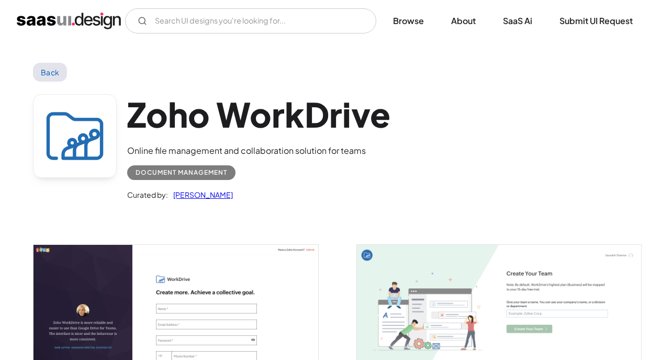
click at [53, 69] on link "Back" at bounding box center [50, 72] width 34 height 19
click at [56, 74] on link "Back" at bounding box center [50, 72] width 34 height 19
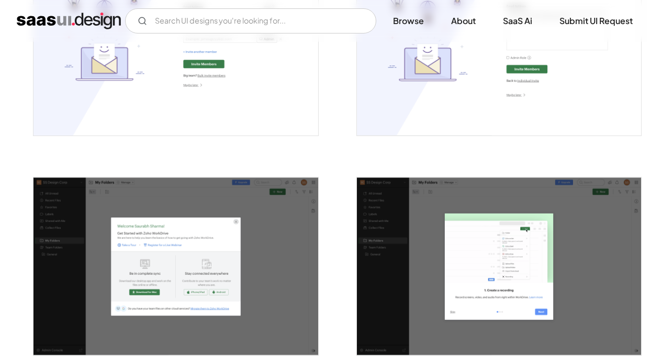
scroll to position [508, 0]
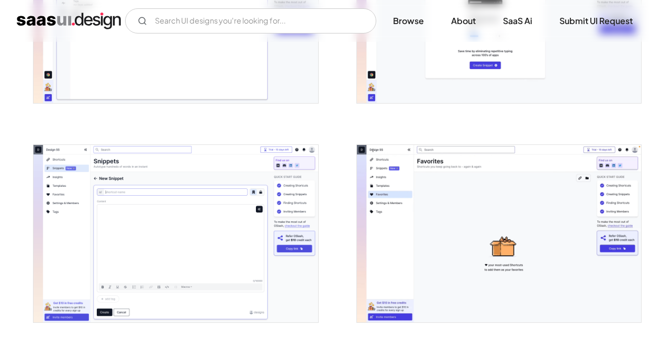
scroll to position [1065, 0]
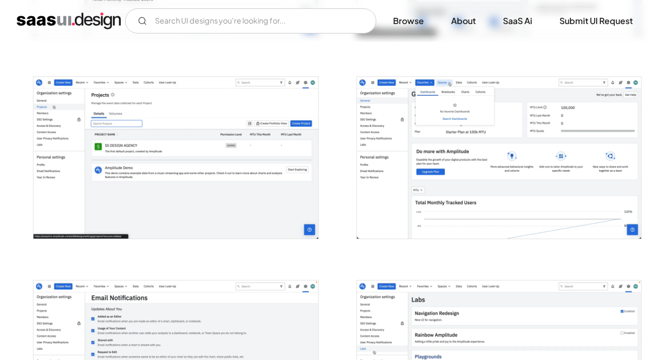
scroll to position [1272, 0]
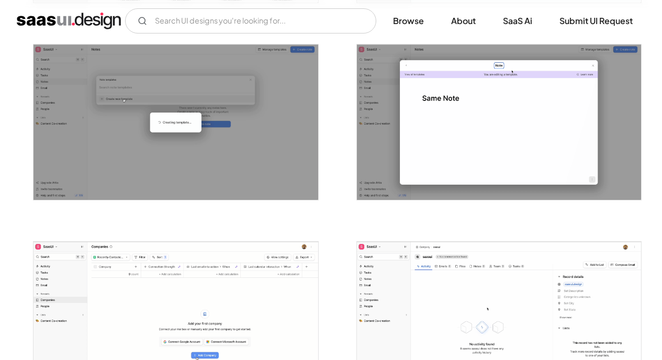
scroll to position [1642, 0]
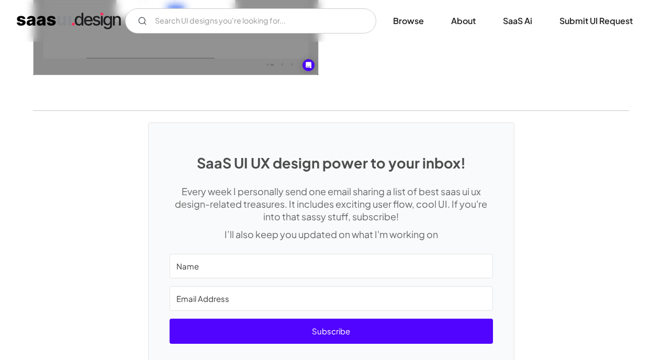
scroll to position [2469, 0]
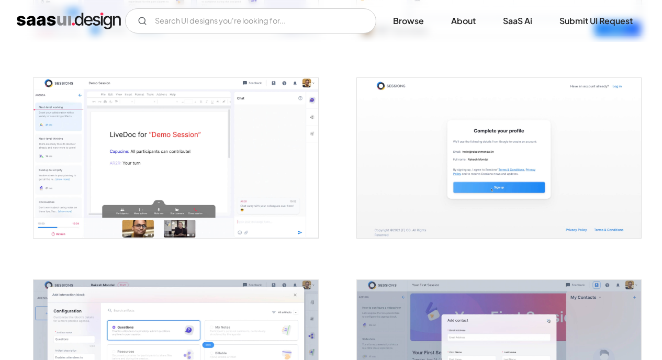
scroll to position [1241, 0]
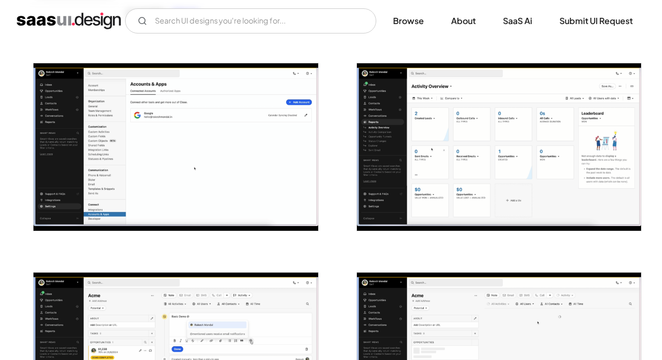
scroll to position [363, 0]
